Goal: Task Accomplishment & Management: Complete application form

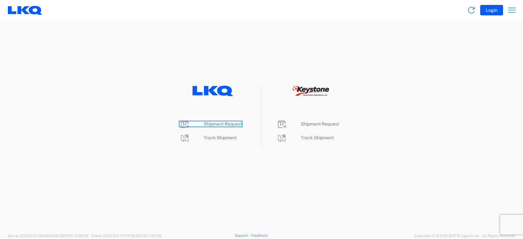
click at [216, 124] on span "Shipment Request" at bounding box center [223, 123] width 38 height 5
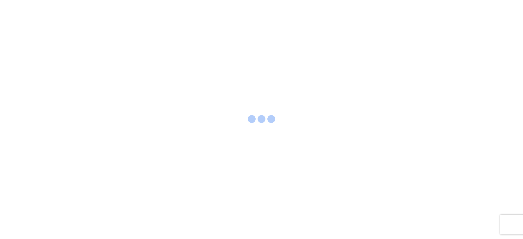
select select "FULL"
select select "LBS"
select select "IN"
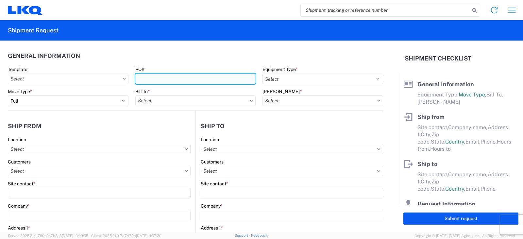
click at [139, 80] on input "PO#" at bounding box center [195, 79] width 121 height 10
type input "TRN#'S TH738271,"
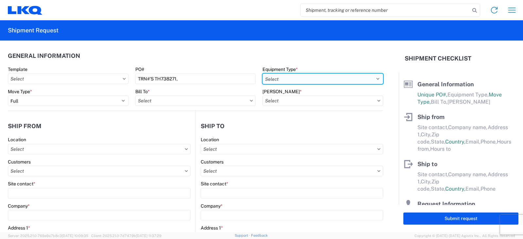
click at [284, 79] on select "Select 53’ Dry Van Flatbed Dropdeck (van) Lowboy (flatbed) Rail" at bounding box center [322, 79] width 121 height 10
select select "STDV"
click at [262, 74] on select "Select 53’ Dry Van Flatbed Dropdeck (van) Lowboy (flatbed) Rail" at bounding box center [322, 79] width 121 height 10
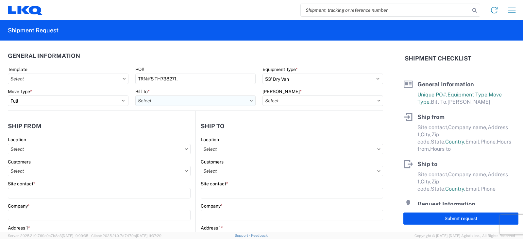
click at [157, 101] on input "text" at bounding box center [195, 100] width 121 height 10
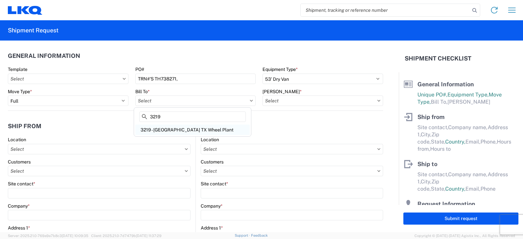
type input "3219"
click at [167, 129] on div "3219 - Dallas TX Wheel Plant" at bounding box center [192, 129] width 114 height 10
type input "3219 - Dallas TX Wheel Plant"
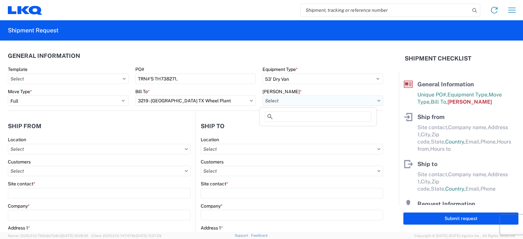
click at [285, 101] on input "text" at bounding box center [322, 100] width 121 height 10
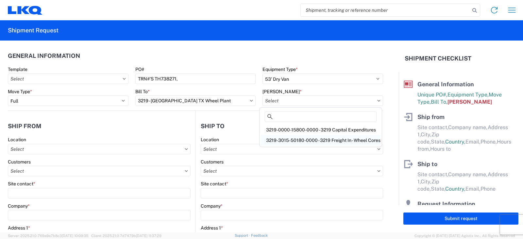
click at [287, 140] on div "3219-3015-50180-0000 - 3219 Freight In - Wheel Cores" at bounding box center [321, 140] width 120 height 10
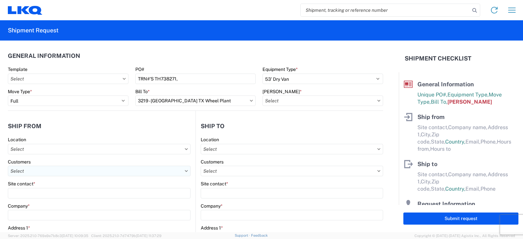
type input "3219-3015-50180-0000 - 3219 Freight In - Wheel Cores"
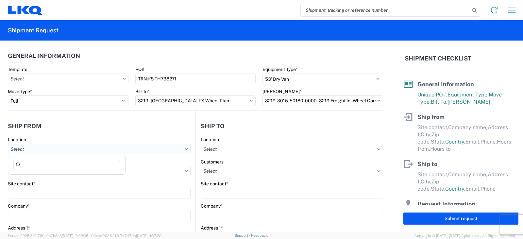
click at [15, 149] on input "text" at bounding box center [99, 149] width 183 height 10
type input "3238"
click at [42, 179] on div "3238 - Huntington IDC" at bounding box center [66, 178] width 114 height 10
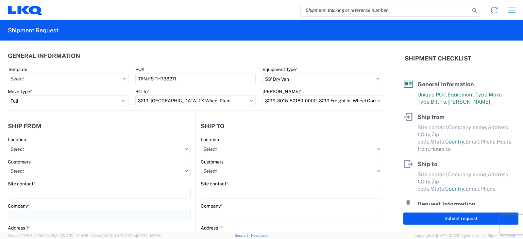
type input "3238 - Huntington IDC"
type input "LKQ Corporation"
type input "1870 Riverfork Drive W"
type input "Huntington"
type input "46750"
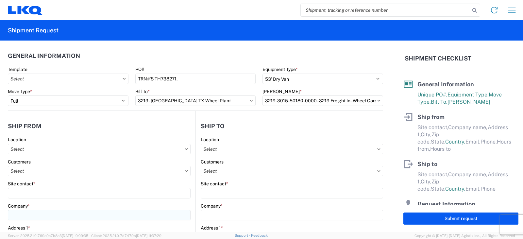
select select "IN"
select select "US"
type input "07:00"
type input "17:00"
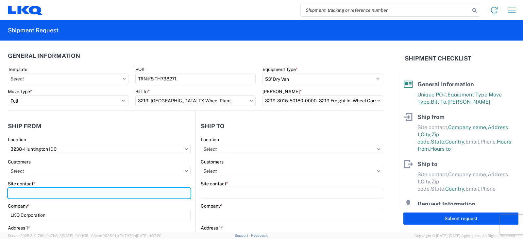
click at [18, 190] on input "Site contact *" at bounding box center [99, 193] width 183 height 10
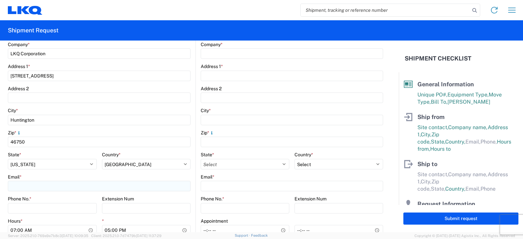
scroll to position [163, 0]
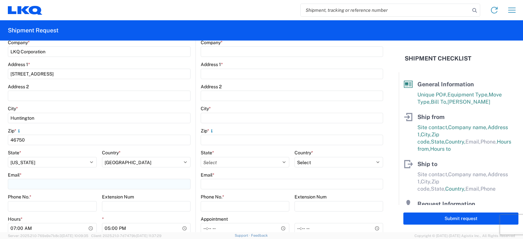
type input "DEE SNEAD"
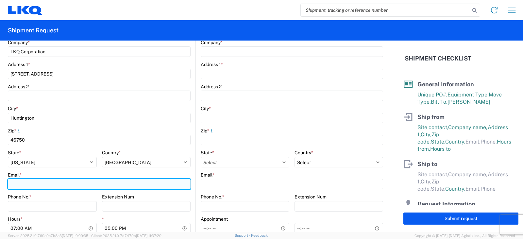
drag, startPoint x: 19, startPoint y: 183, endPoint x: 24, endPoint y: 179, distance: 6.5
click at [19, 183] on input "Email *" at bounding box center [99, 184] width 183 height 10
type input "drsnead@lkqcorp.com"
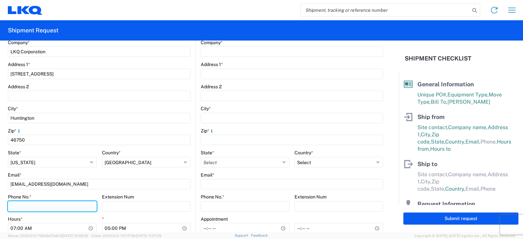
click at [14, 203] on input "Phone No. *" at bounding box center [52, 206] width 89 height 10
type input "260-359-7402"
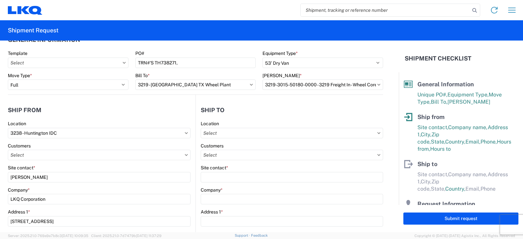
scroll to position [0, 0]
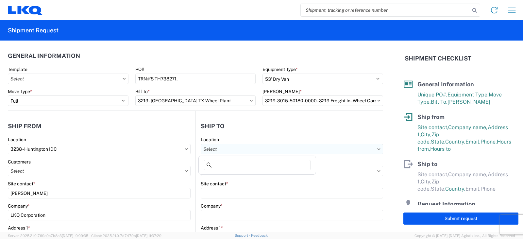
click at [219, 148] on input "text" at bounding box center [292, 149] width 182 height 10
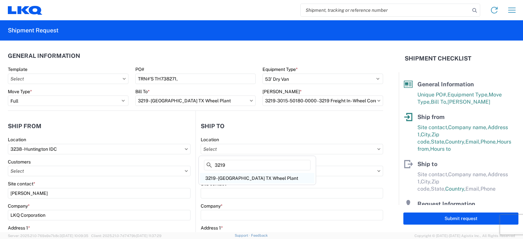
type input "3219"
click at [231, 178] on div "3219 - Dallas TX Wheel Plant" at bounding box center [257, 178] width 114 height 10
type input "3219 - Dallas TX Wheel Plant"
type input "LKQ Corporation"
type input "415 North Interstate 45 Service Road"
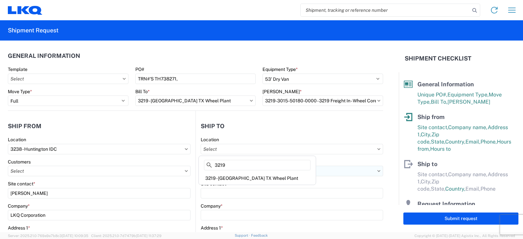
type input "Hutchins"
type input "75141"
select select "US"
type input "616-835-1539"
type input "07:00"
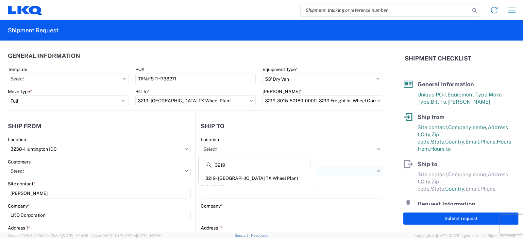
type input "16:00"
select select
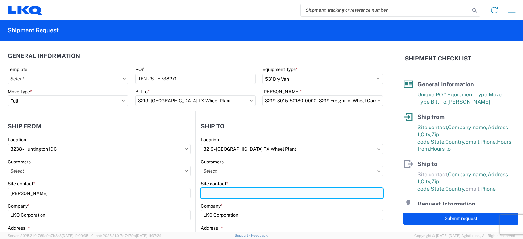
click at [206, 195] on input "Site contact *" at bounding box center [292, 193] width 182 height 10
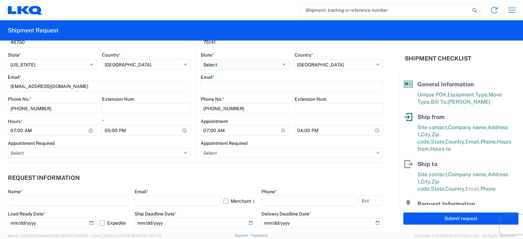
scroll to position [261, 0]
type input "CAM MONTGOMERY"
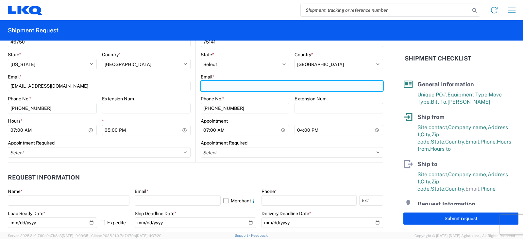
click at [205, 86] on input "Email *" at bounding box center [292, 86] width 182 height 10
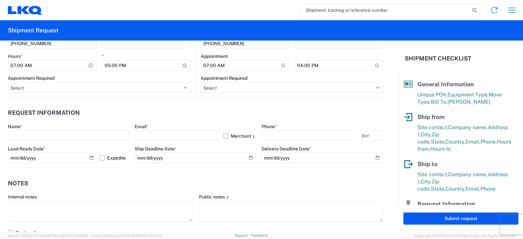
scroll to position [327, 0]
type input "cmontgomery@lkqcorp.com"
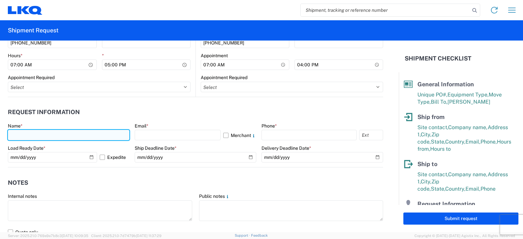
click at [20, 133] on input "text" at bounding box center [69, 135] width 122 height 10
type input "DEE SNEAD"
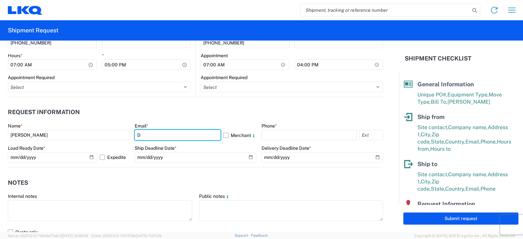
type input "drsnead@lkqcorp.com"
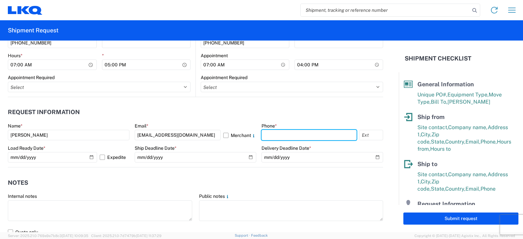
drag, startPoint x: 266, startPoint y: 137, endPoint x: 271, endPoint y: 114, distance: 23.7
click at [266, 135] on input "text" at bounding box center [308, 135] width 95 height 10
type input "260-359-7402"
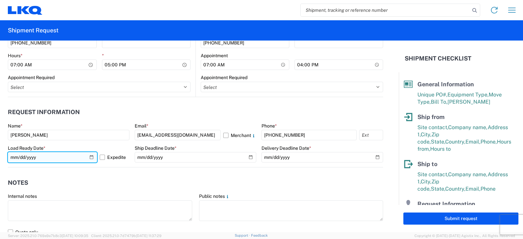
click at [89, 157] on input "2025-10-16" at bounding box center [52, 157] width 89 height 10
type input "2025-10-20"
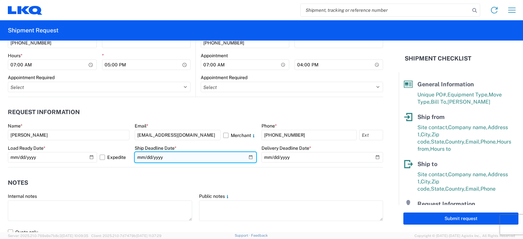
click at [247, 156] on input "date" at bounding box center [196, 157] width 122 height 10
type input "2025-10-20"
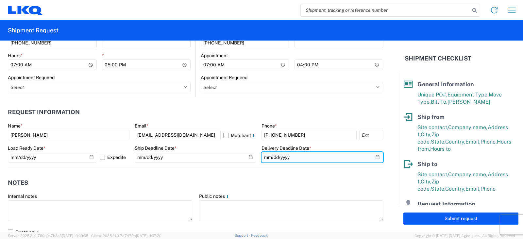
click at [373, 157] on input "date" at bounding box center [322, 157] width 122 height 10
type input "2025-10-22"
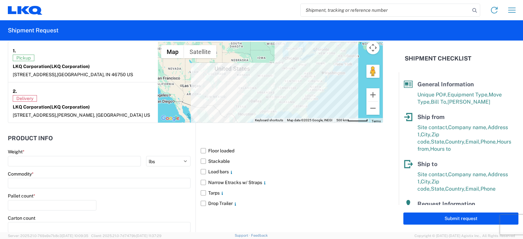
scroll to position [588, 0]
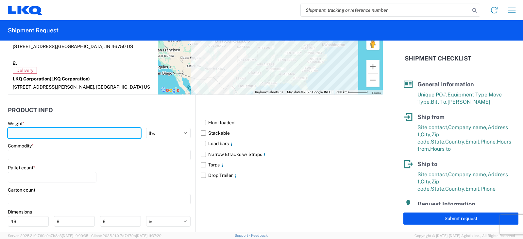
click at [22, 134] on input "number" at bounding box center [74, 133] width 133 height 10
type input "30000"
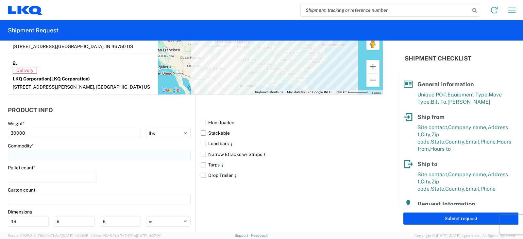
click at [17, 154] on input at bounding box center [99, 155] width 183 height 10
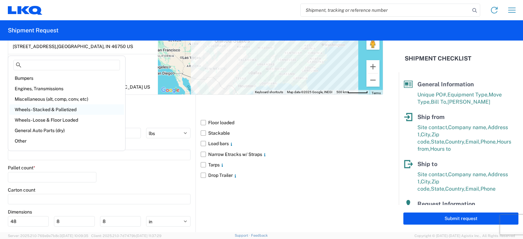
click at [39, 109] on div "Wheels - Stacked & Palletized" at bounding box center [66, 109] width 114 height 10
type input "Wheels - Stacked & Palletized"
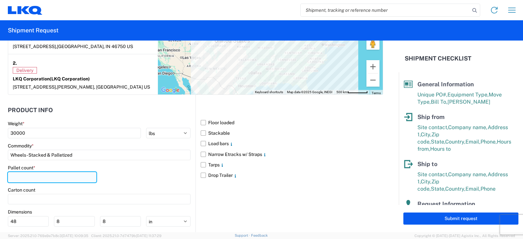
click at [20, 174] on input "number" at bounding box center [52, 177] width 89 height 10
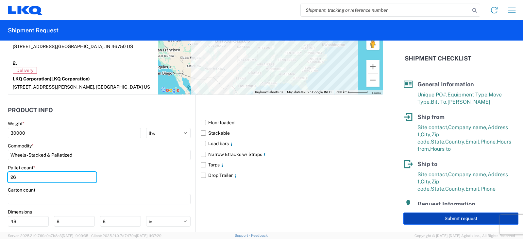
type input "26"
click at [460, 218] on button "Submit request" at bounding box center [460, 218] width 115 height 12
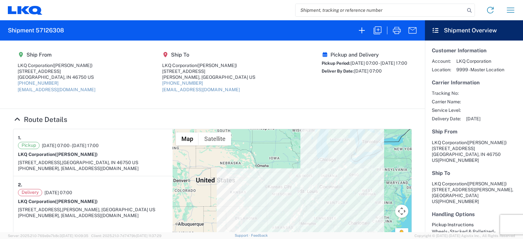
click at [321, 91] on div "Pickup and Delivery Pickup Period: 10/20/2025 07:00 - 10/20/2025 17:00 Deliver …" at bounding box center [364, 75] width 86 height 46
